Goal: Task Accomplishment & Management: Manage account settings

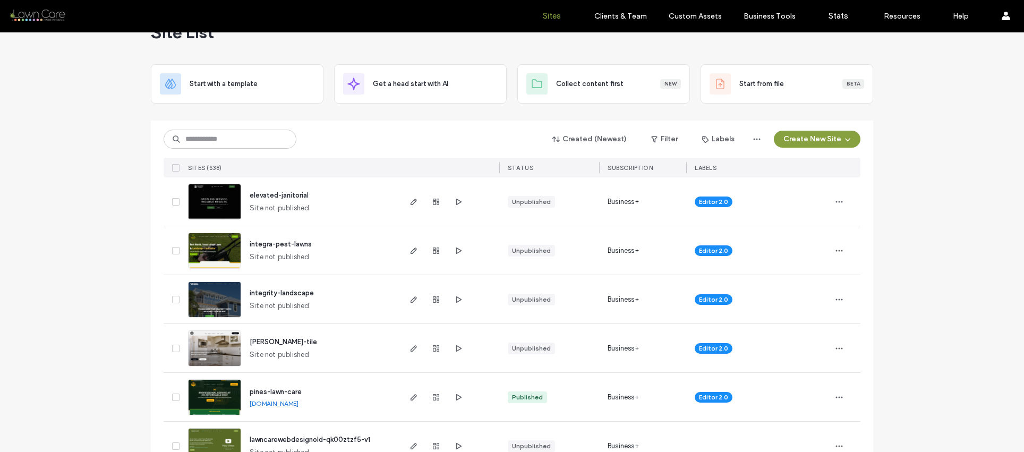
scroll to position [27, 0]
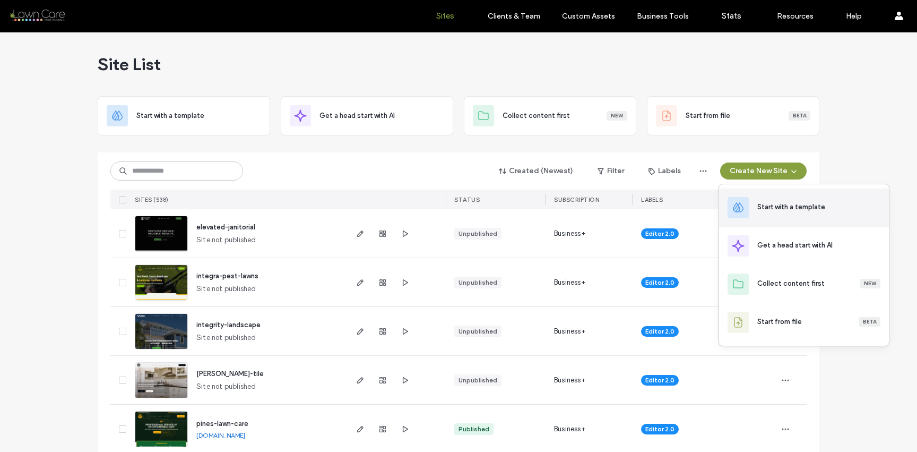
click at [785, 208] on div "Start with a template" at bounding box center [792, 207] width 68 height 11
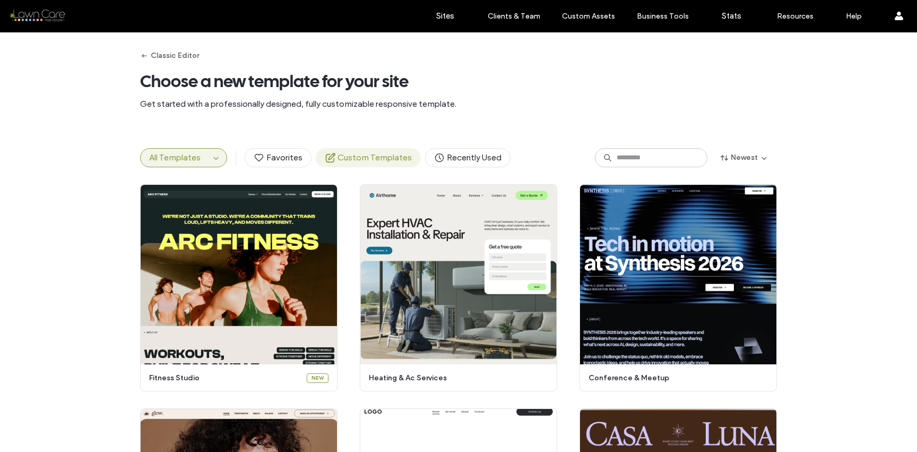
click at [364, 159] on span "Custom Templates" at bounding box center [368, 158] width 87 height 12
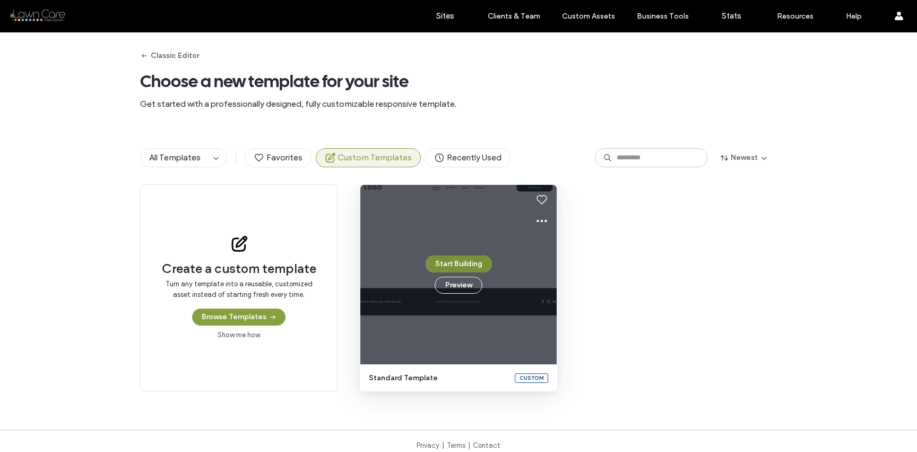
click at [472, 266] on button "Start Building" at bounding box center [459, 263] width 66 height 17
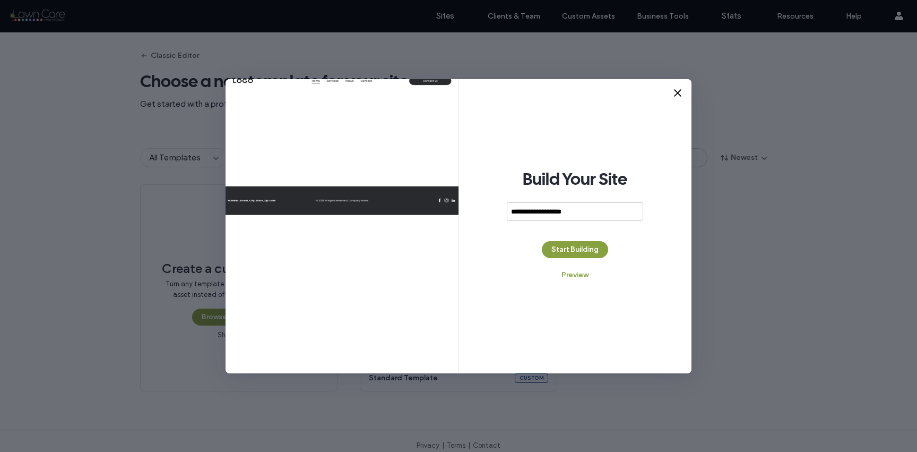
type input "**********"
click at [612, 248] on div "**********" at bounding box center [575, 226] width 233 height 294
click at [595, 247] on button "Start Building" at bounding box center [575, 249] width 66 height 17
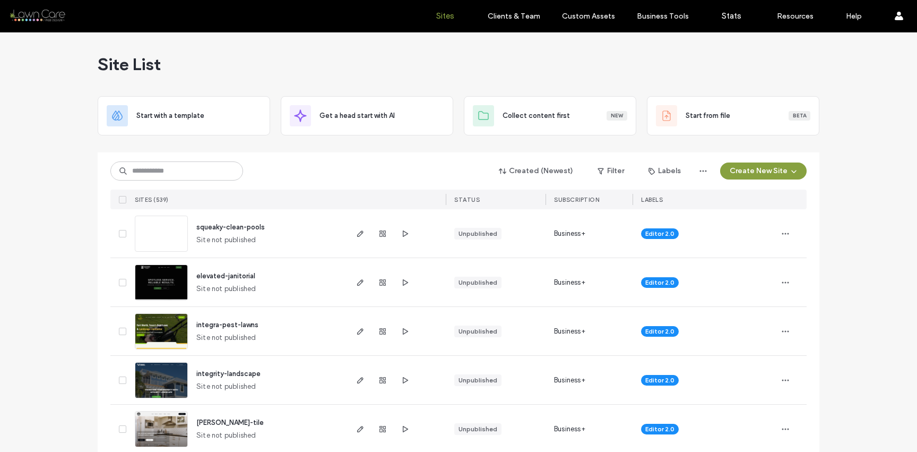
click at [509, 42] on label "Client Management" at bounding box center [516, 43] width 62 height 8
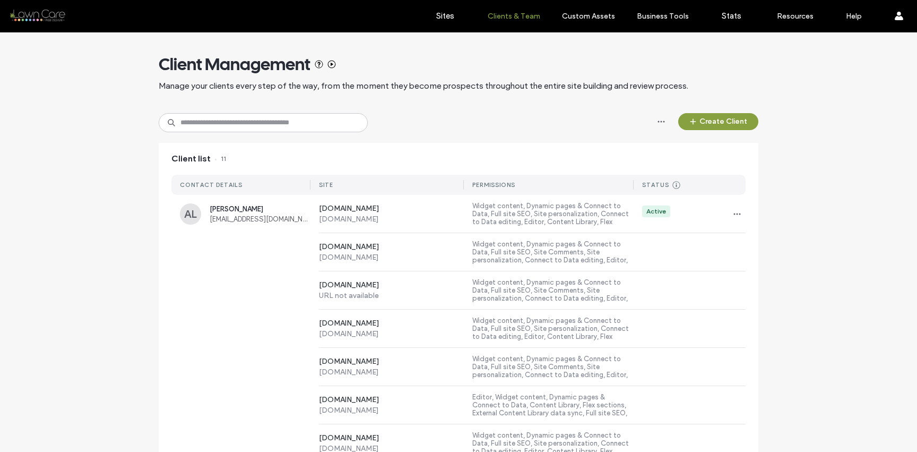
click at [272, 121] on input at bounding box center [263, 122] width 209 height 19
type input "*"
type input "***"
click at [253, 244] on div "shine-mobile-detailing URL not available Widget content, Dynamic pages & Connec…" at bounding box center [458, 252] width 574 height 38
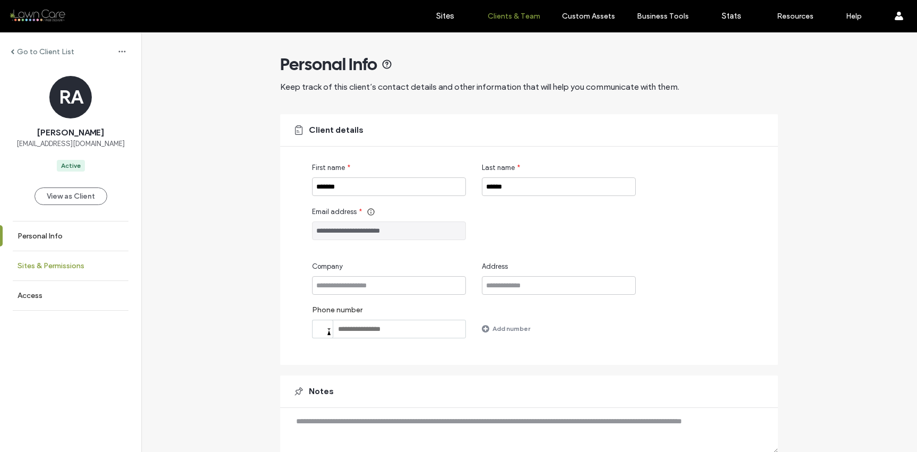
click at [81, 255] on link "Sites & Permissions" at bounding box center [70, 265] width 141 height 29
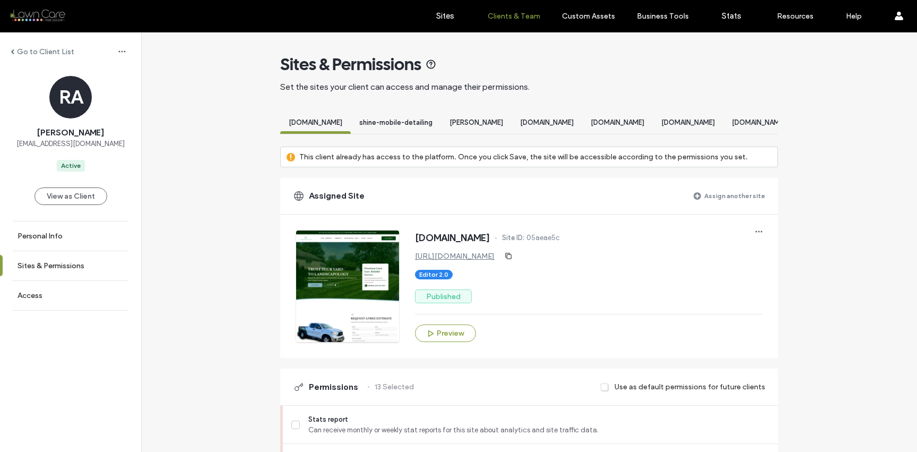
click at [717, 214] on div "Assigned Site Assign another site" at bounding box center [529, 196] width 498 height 36
click at [719, 203] on label "Assign another site" at bounding box center [735, 195] width 61 height 19
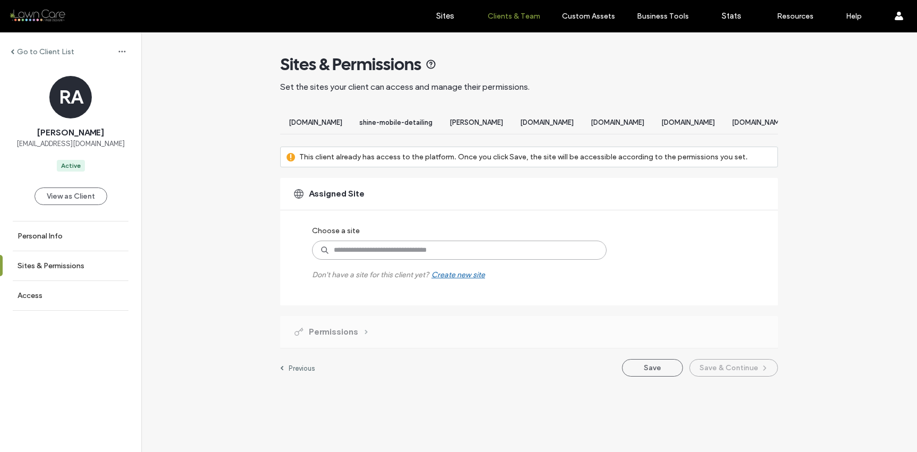
click at [526, 260] on input at bounding box center [459, 249] width 295 height 19
type input "*******"
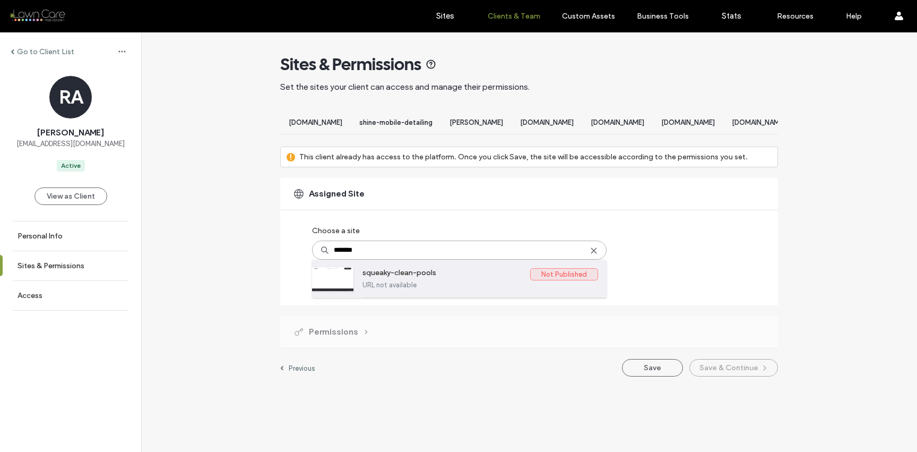
click at [432, 289] on label "URL not available" at bounding box center [481, 285] width 236 height 8
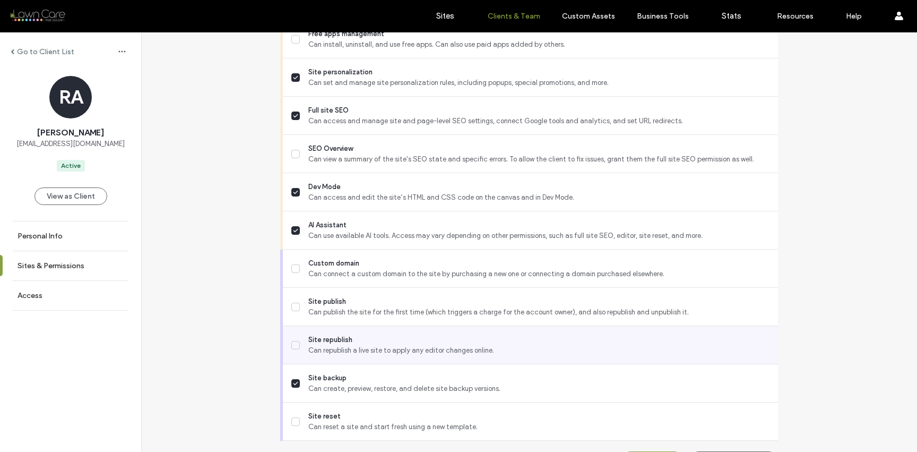
scroll to position [958, 0]
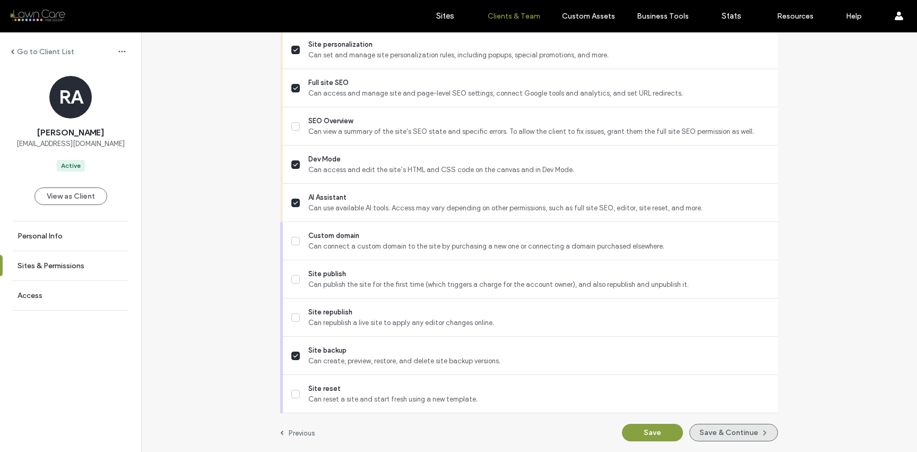
click at [735, 430] on button "Save & Continue" at bounding box center [734, 433] width 89 height 18
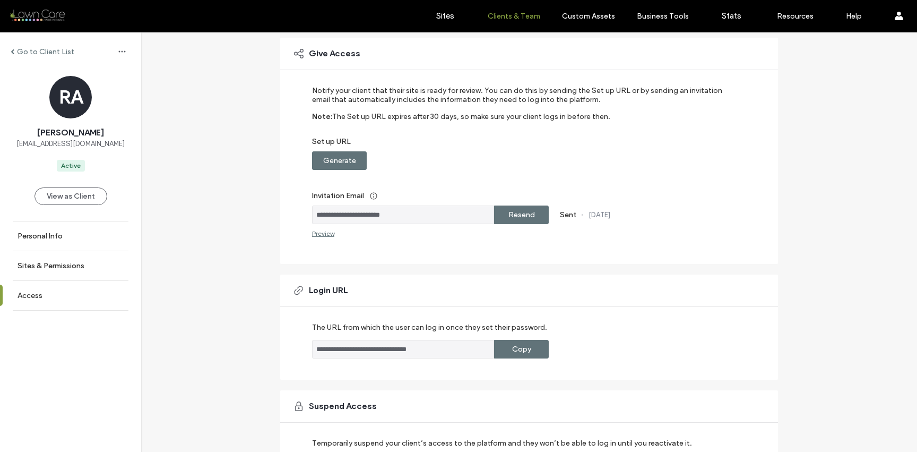
scroll to position [156, 0]
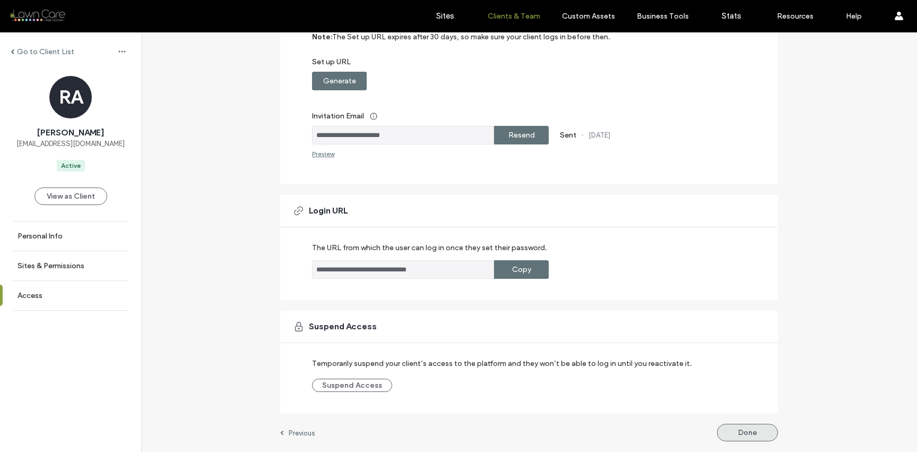
click at [736, 425] on button "Done" at bounding box center [747, 433] width 61 height 18
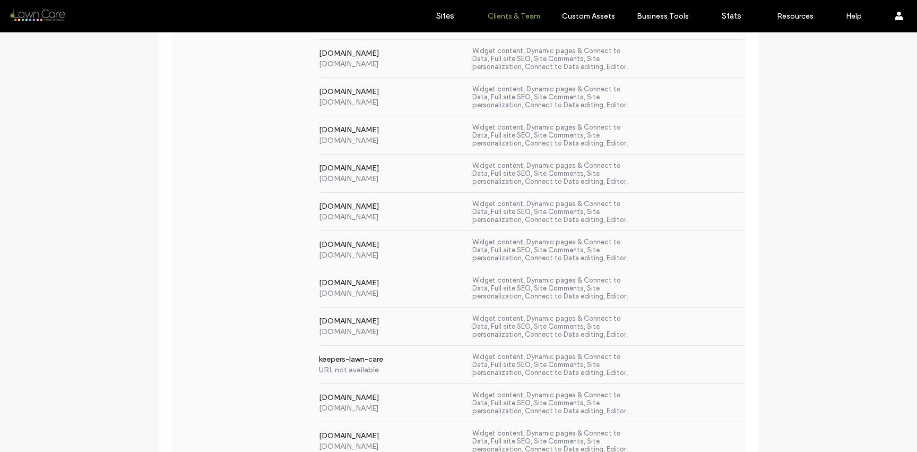
scroll to position [2834, 0]
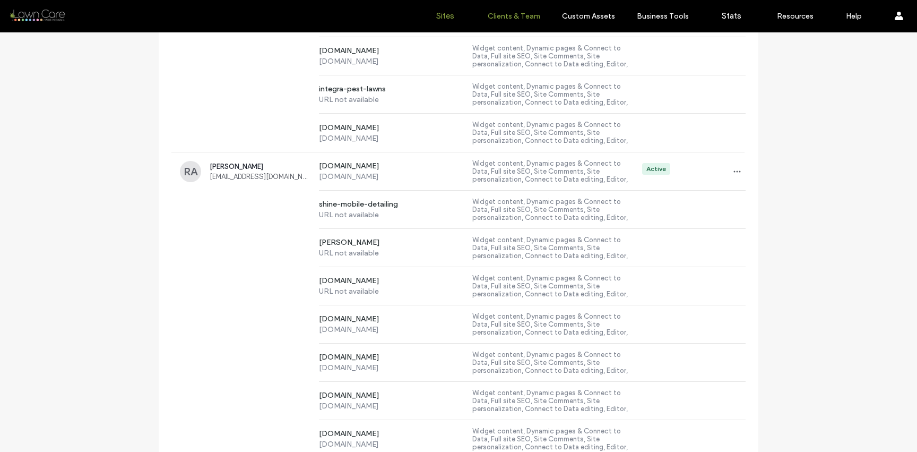
click at [440, 14] on label "Sites" at bounding box center [445, 16] width 18 height 10
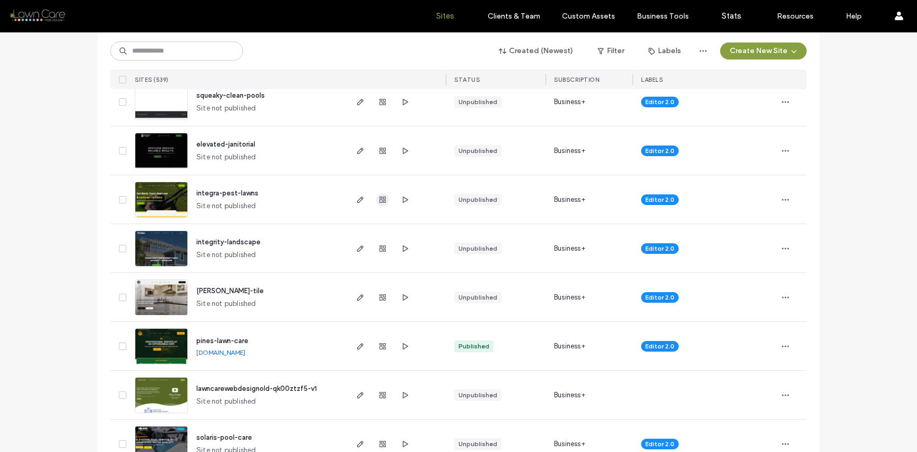
scroll to position [130, 0]
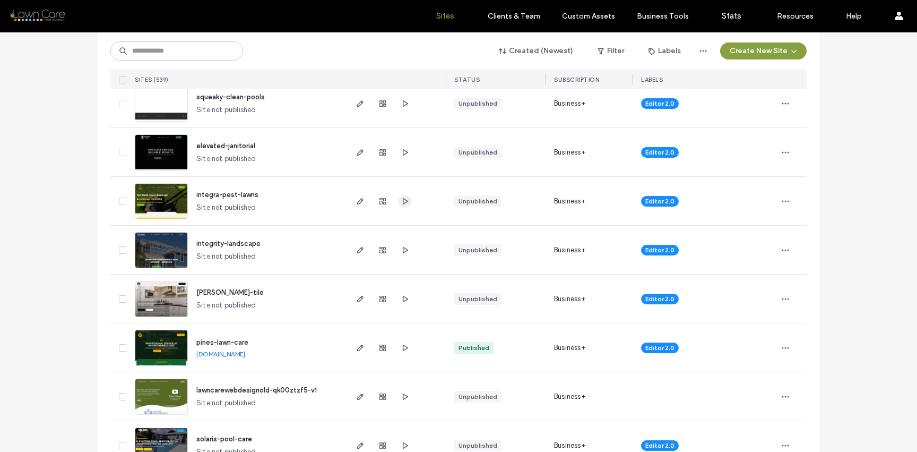
click at [399, 201] on span "button" at bounding box center [405, 201] width 13 height 13
